Goal: Complete application form: Complete application form

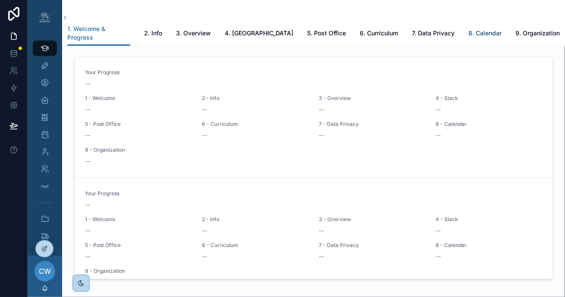
click at [468, 29] on span "8. Calendar" at bounding box center [484, 33] width 33 height 9
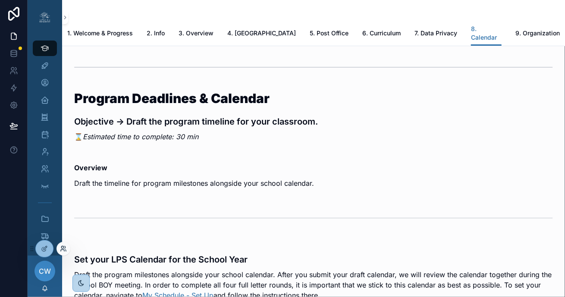
click at [62, 249] on icon at bounding box center [63, 248] width 7 height 7
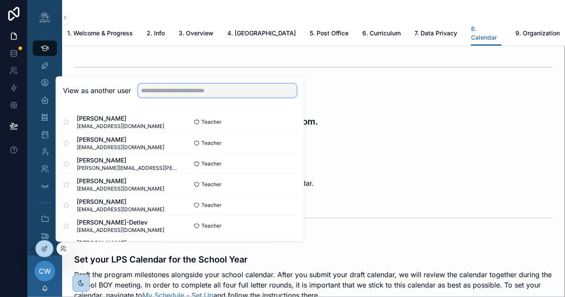
click at [145, 88] on input "text" at bounding box center [217, 91] width 159 height 14
type input "**********"
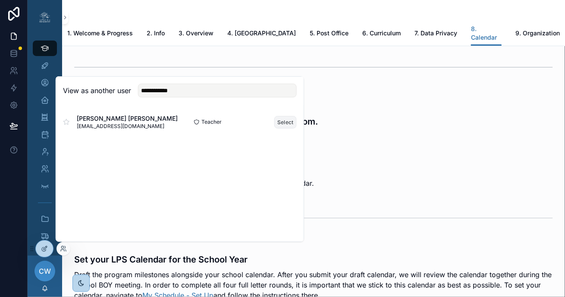
click at [279, 121] on button "Select" at bounding box center [285, 122] width 22 height 13
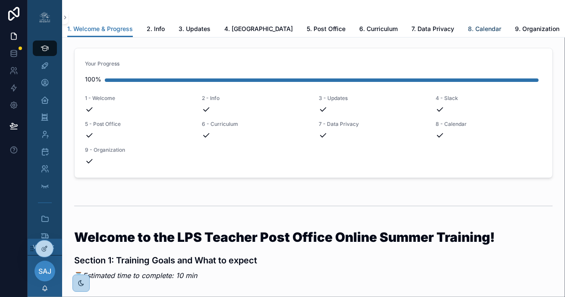
click at [468, 26] on span "8. Calendar" at bounding box center [484, 29] width 33 height 9
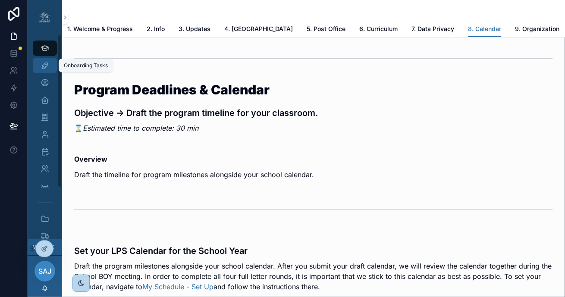
click at [47, 61] on icon "scrollable content" at bounding box center [45, 65] width 9 height 9
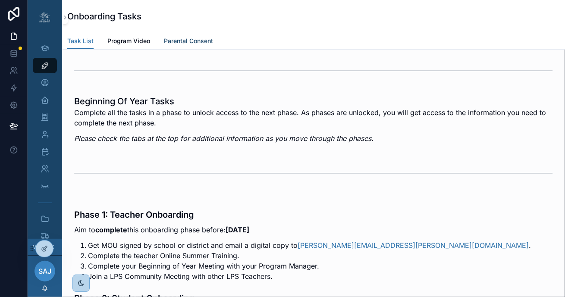
click at [179, 40] on span "Parental Consent" at bounding box center [188, 41] width 49 height 9
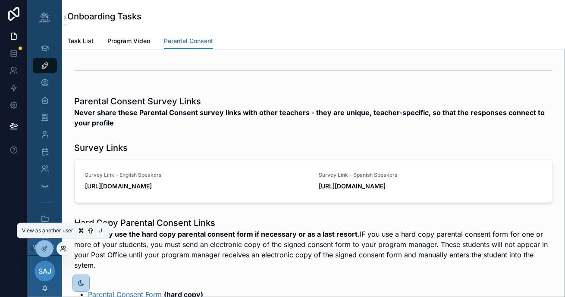
click at [63, 249] on icon at bounding box center [63, 248] width 7 height 7
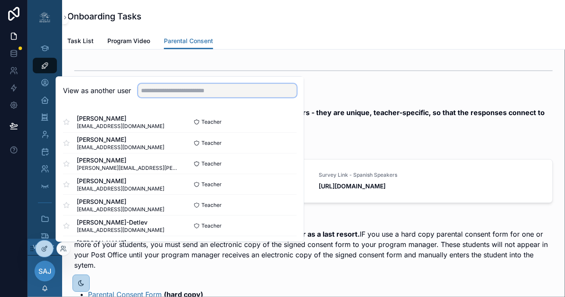
click at [182, 91] on input "text" at bounding box center [217, 91] width 159 height 14
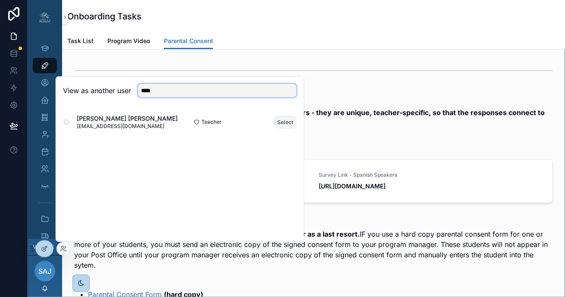
type input "****"
click at [282, 123] on button "Select" at bounding box center [285, 122] width 22 height 13
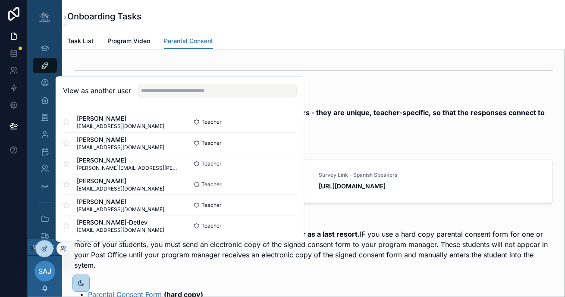
click at [201, 56] on div "Parental Consent Survey Links Never share these Parental Consent survey links w…" at bounding box center [313, 274] width 503 height 448
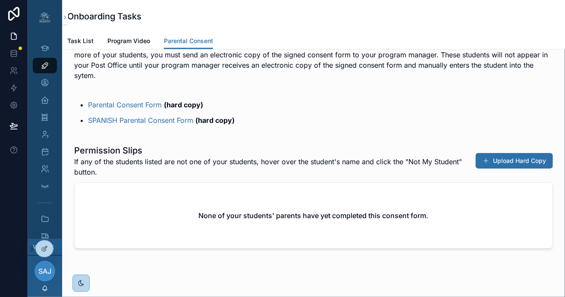
scroll to position [213, 0]
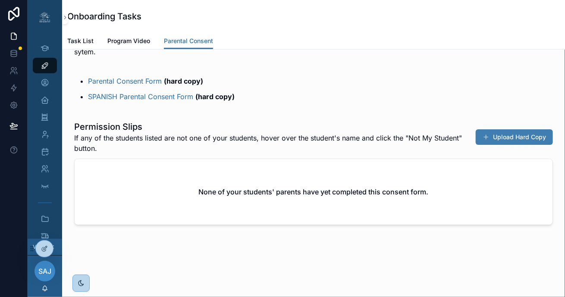
click at [516, 139] on button "Upload Hard Copy" at bounding box center [514, 137] width 77 height 16
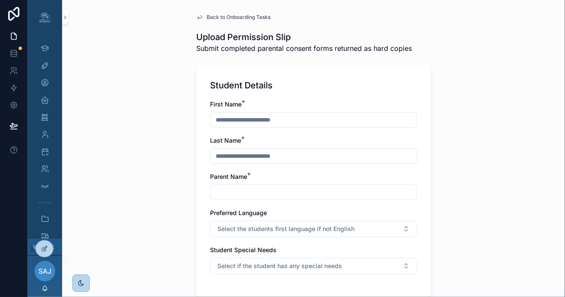
click at [285, 122] on input "scrollable content" at bounding box center [313, 120] width 206 height 12
type input "*********"
click at [282, 155] on input "scrollable content" at bounding box center [313, 156] width 206 height 12
type input "*******"
click at [277, 188] on input "scrollable content" at bounding box center [313, 192] width 206 height 12
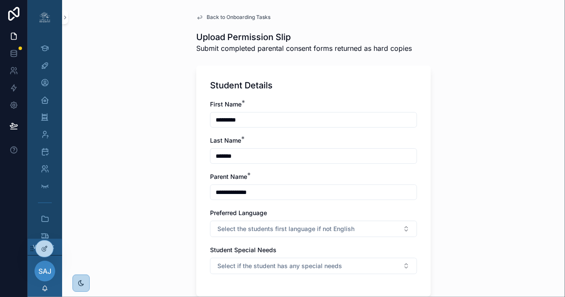
type input "**********"
click at [46, 47] on icon "scrollable content" at bounding box center [45, 48] width 8 height 9
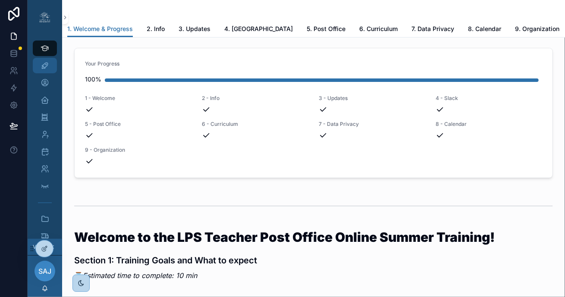
click at [45, 66] on icon "scrollable content" at bounding box center [45, 65] width 9 height 9
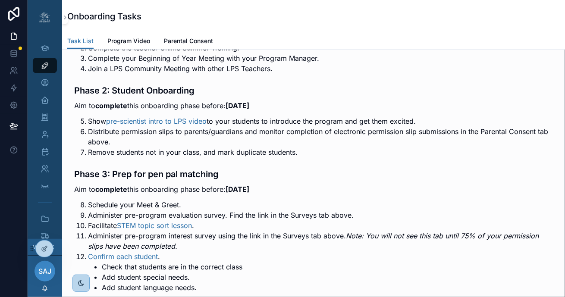
scroll to position [108, 0]
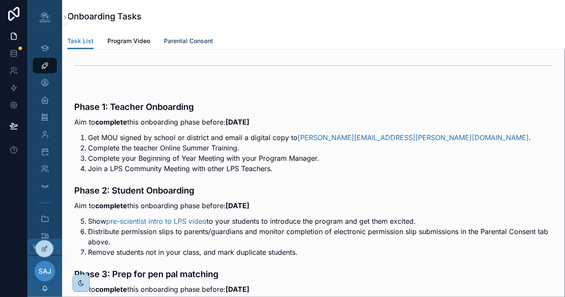
click at [185, 46] on link "Parental Consent" at bounding box center [188, 41] width 49 height 17
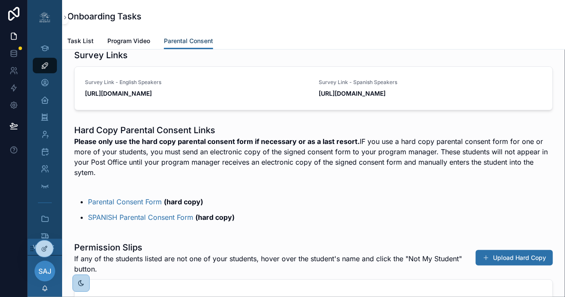
scroll to position [172, 0]
